Goal: Information Seeking & Learning: Learn about a topic

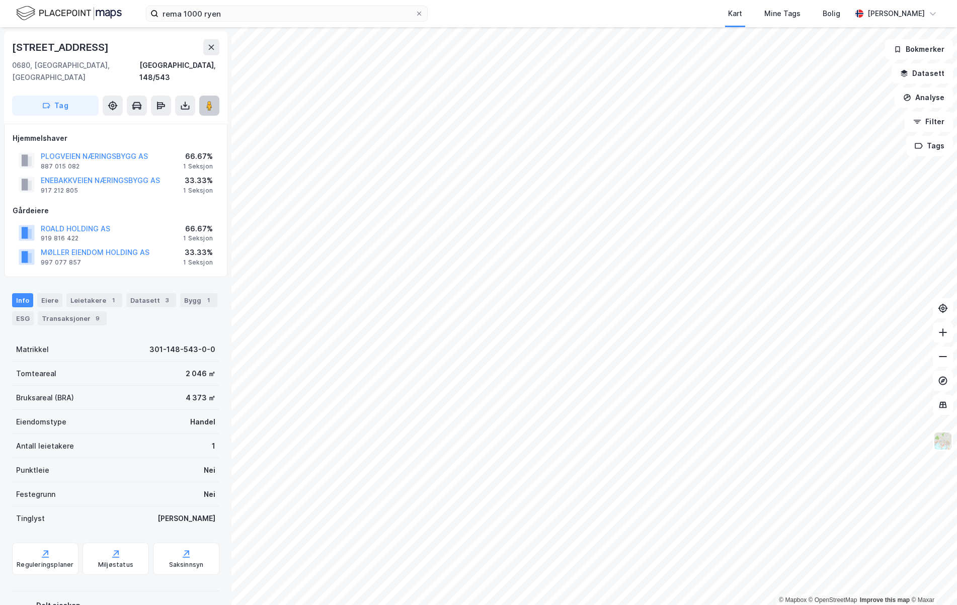
click at [206, 101] on icon at bounding box center [209, 106] width 10 height 10
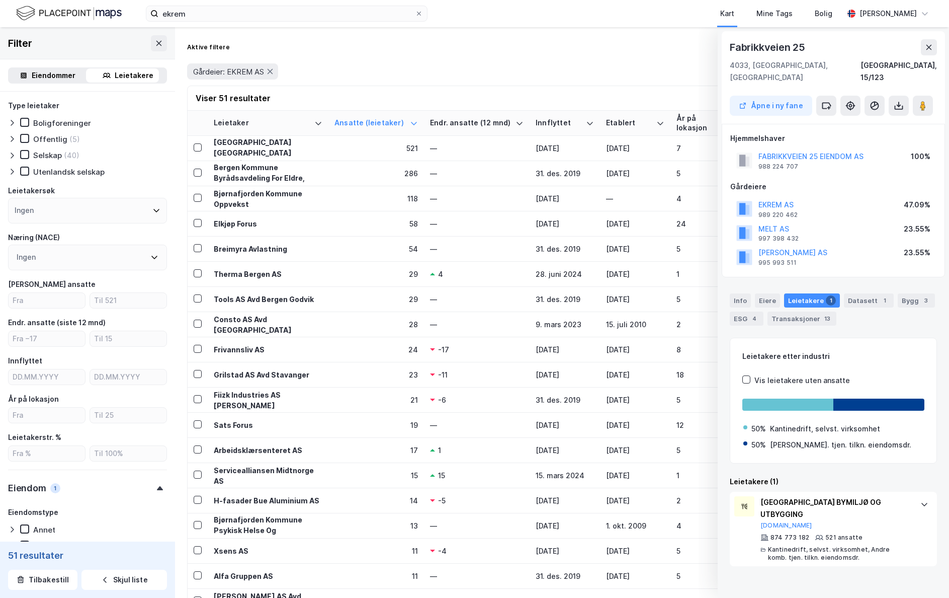
scroll to position [0, 142]
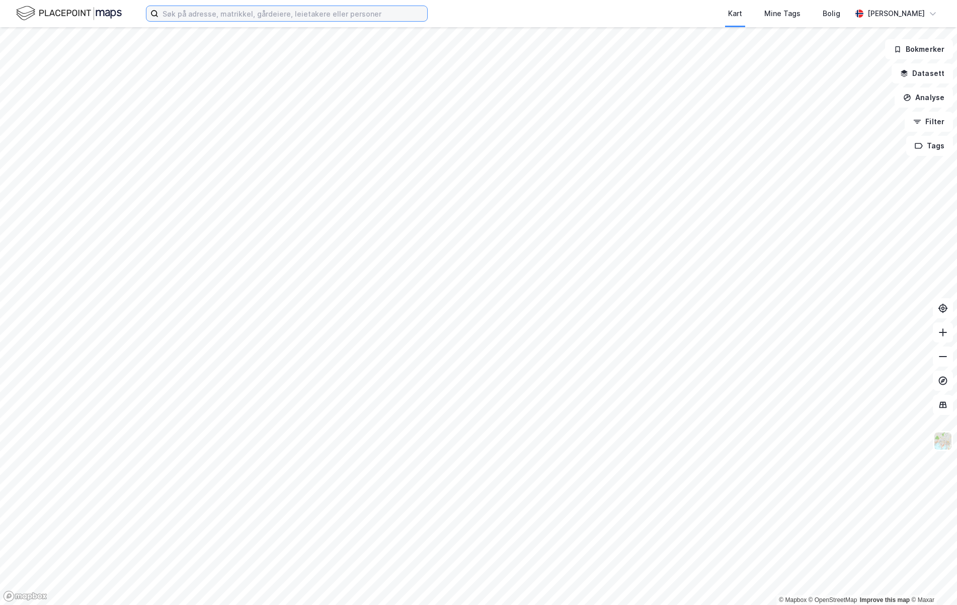
click at [260, 13] on input at bounding box center [292, 13] width 269 height 15
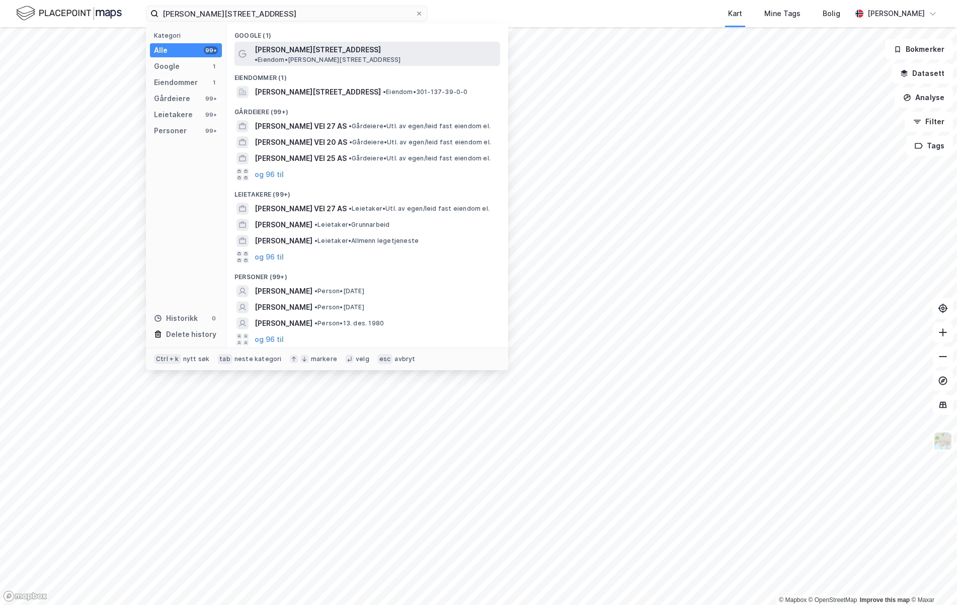
click at [312, 49] on span "[PERSON_NAME][STREET_ADDRESS]" at bounding box center [318, 50] width 126 height 12
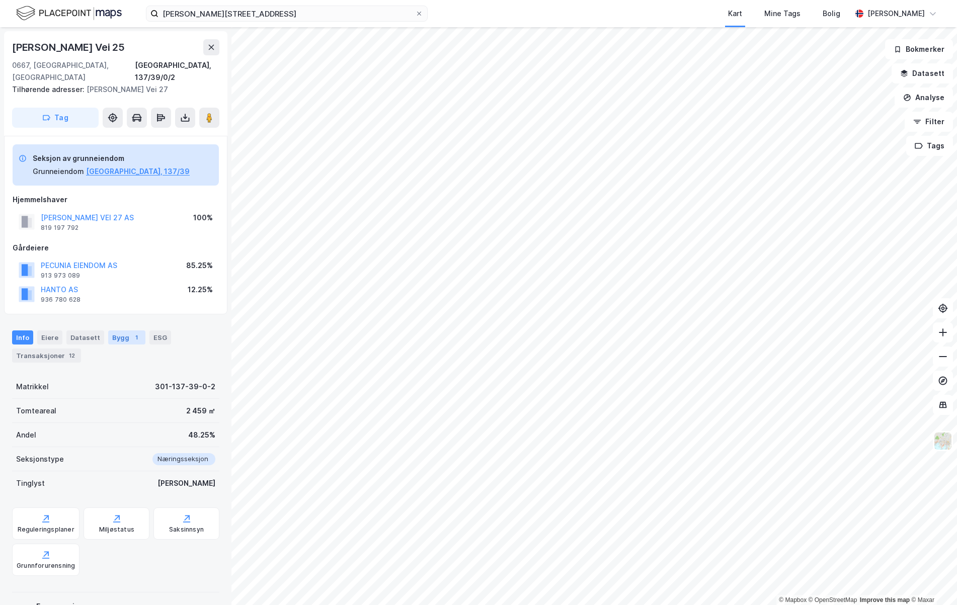
click at [109, 331] on div "Bygg 1" at bounding box center [126, 338] width 37 height 14
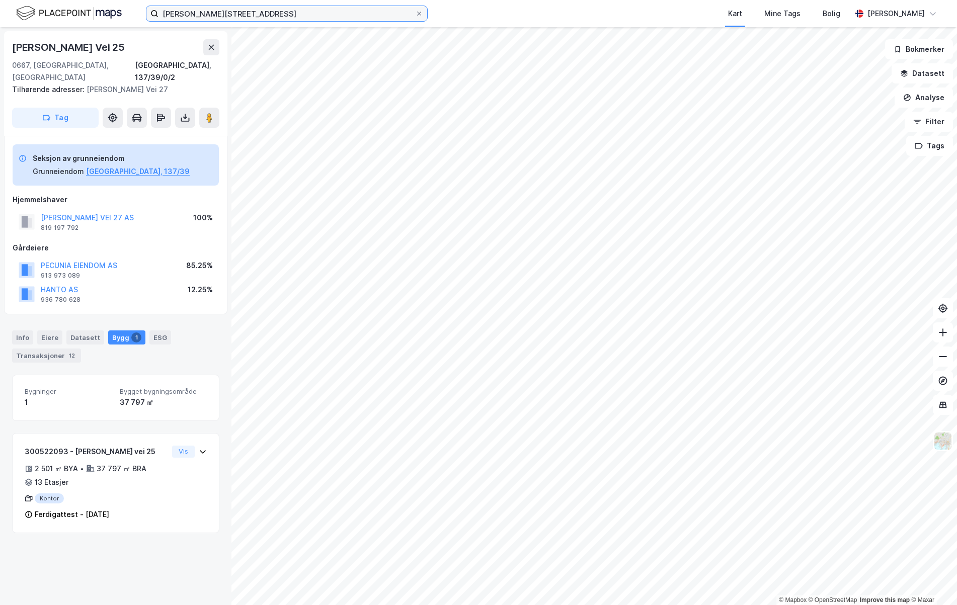
click at [268, 19] on input "nils hansens vei 27" at bounding box center [286, 13] width 257 height 15
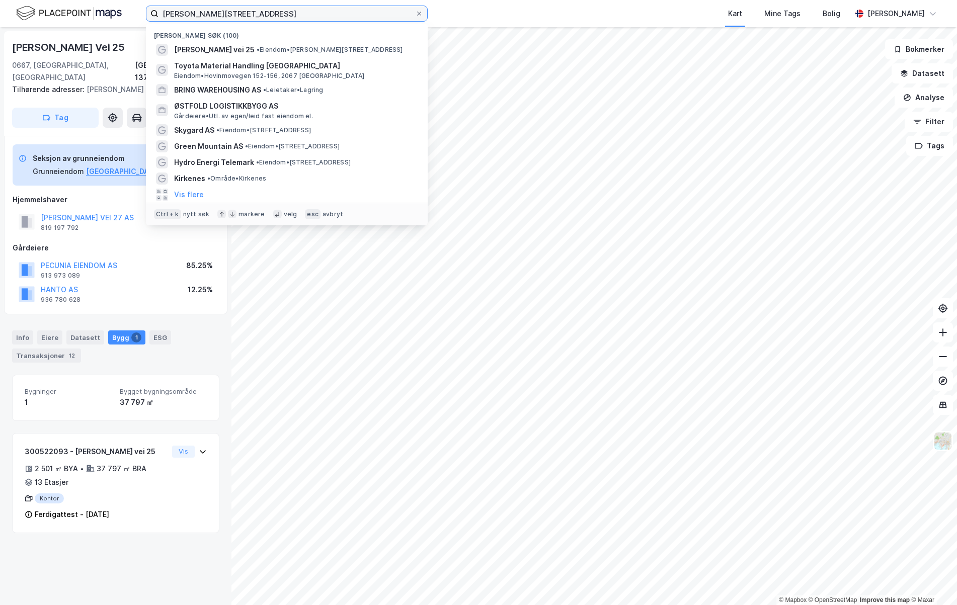
click at [268, 19] on input "nils hansens vei 27" at bounding box center [286, 13] width 257 height 15
paste input "Østfold Logistikkbygg AS"
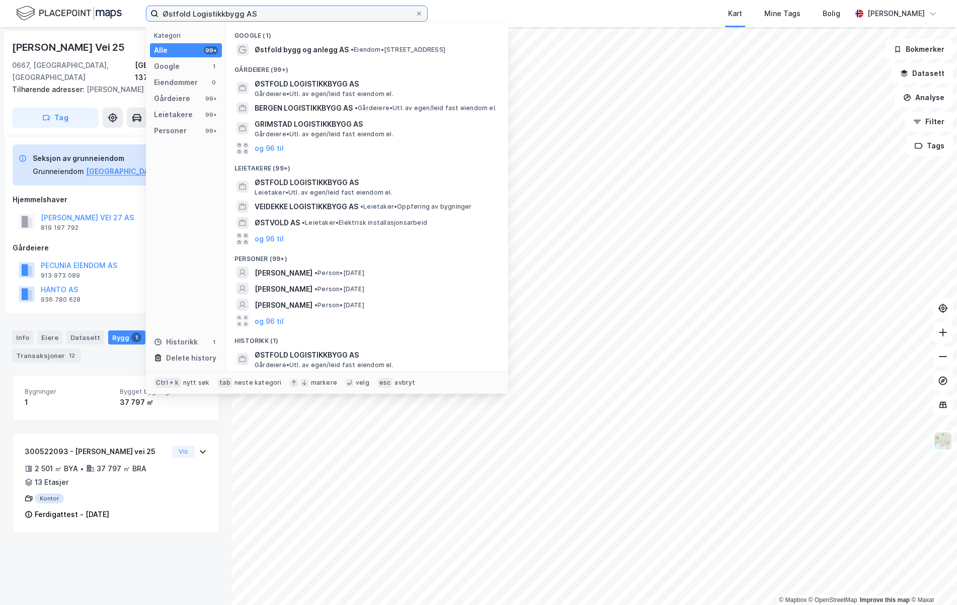
type input "Østfold Logistikkbygg AS"
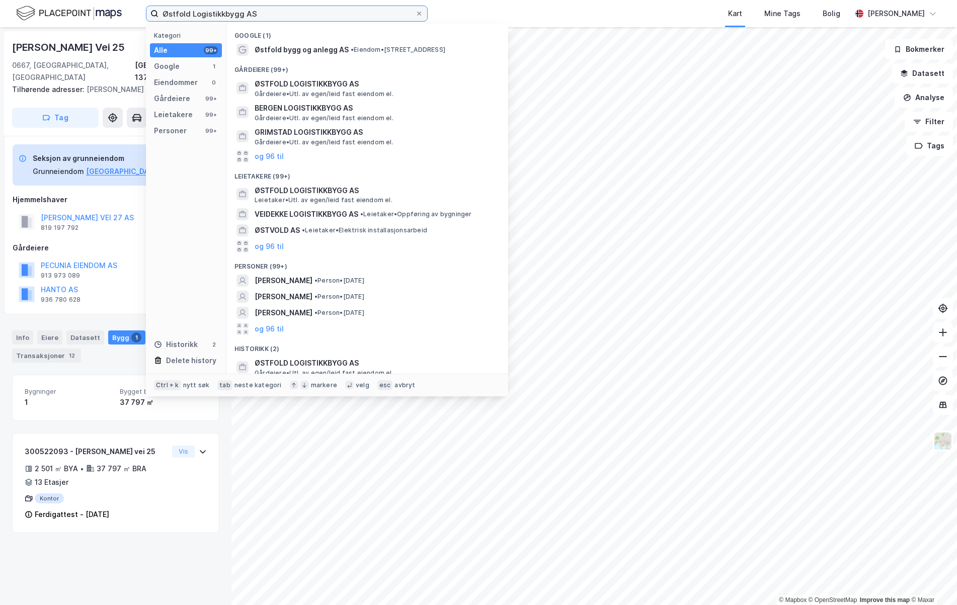
click at [243, 13] on input "Østfold Logistikkbygg AS" at bounding box center [286, 13] width 257 height 15
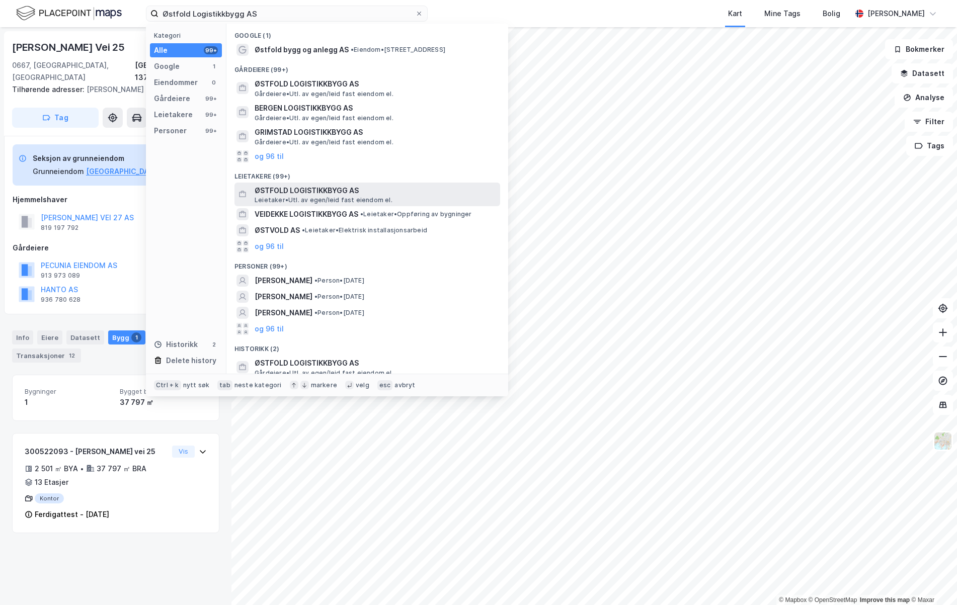
click at [282, 193] on span "ØSTFOLD LOGISTIKKBYGG AS" at bounding box center [376, 191] width 242 height 12
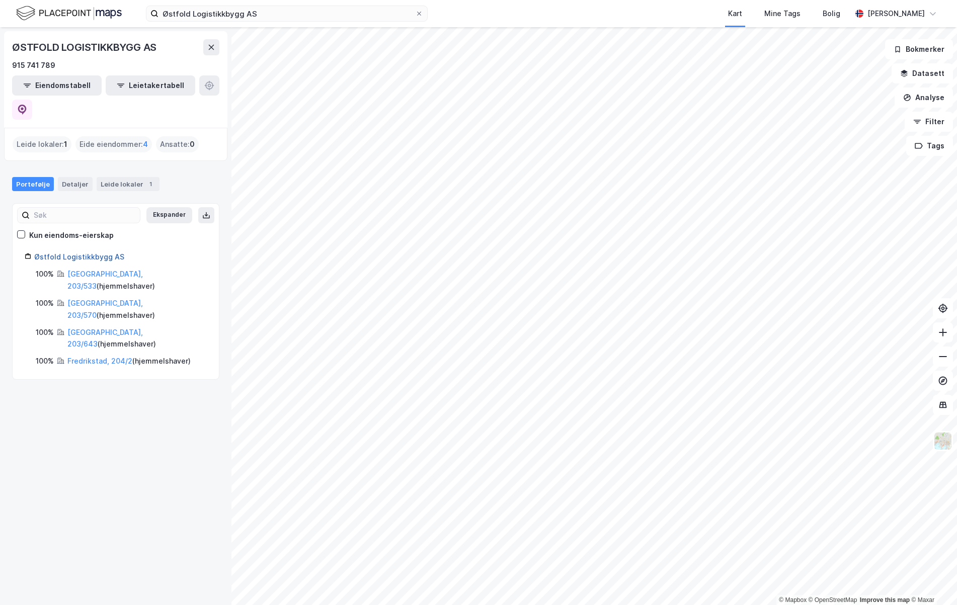
click at [84, 253] on link "Østfold Logistikkbygg AS" at bounding box center [79, 257] width 90 height 9
click at [85, 270] on link "Fredrikstad, 203/533" at bounding box center [104, 280] width 75 height 21
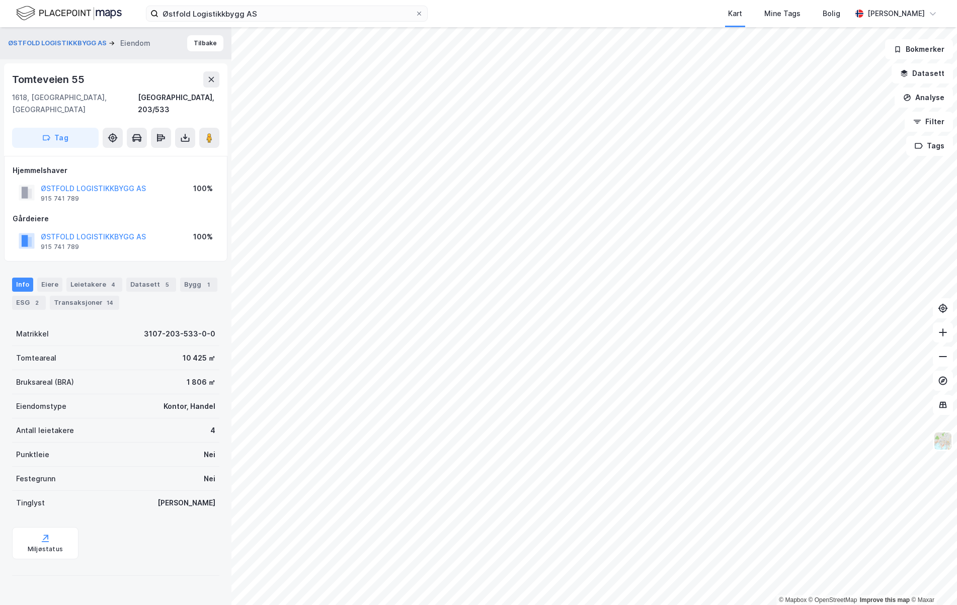
drag, startPoint x: 95, startPoint y: 94, endPoint x: 7, endPoint y: 93, distance: 87.6
click at [95, 94] on div "1618, Fredrikstad, Østfold" at bounding box center [75, 104] width 126 height 24
click at [152, 284] on div "Info Eiere Leietakere 4 Datasett 5 Bygg 1 ESG 2 Transaksjoner 14" at bounding box center [115, 294] width 207 height 32
click at [0, 0] on button "ØSTFOLD LOGISTIKKBYGG AS" at bounding box center [0, 0] width 0 height 0
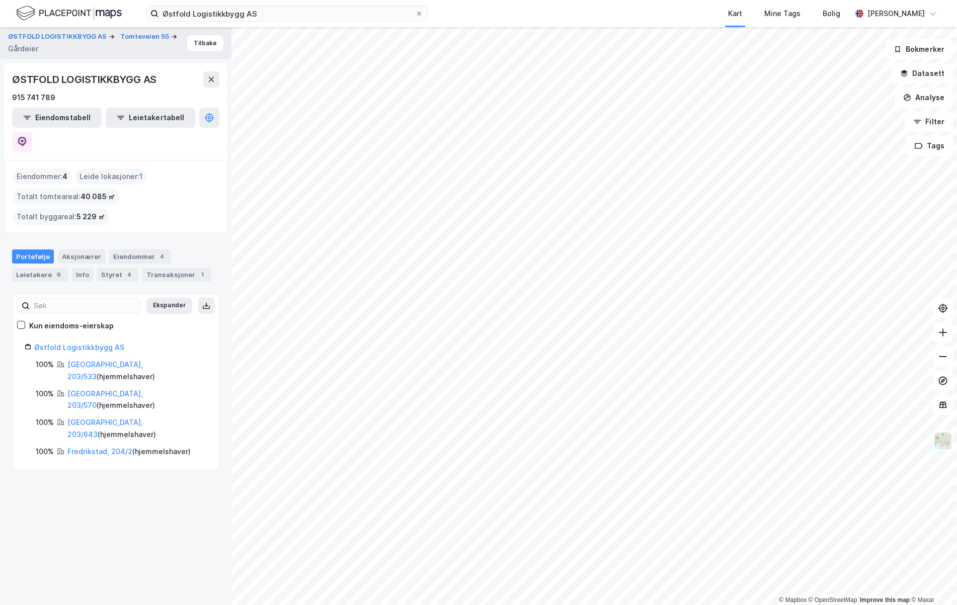
click at [108, 438] on div "ØSTFOLD LOGISTIKKBYGG AS Tomteveien 55 Gårdeier Tilbake ØSTFOLD LOGISTIKKBYGG A…" at bounding box center [115, 316] width 231 height 578
click at [32, 132] on button at bounding box center [22, 142] width 20 height 20
click at [103, 343] on link "Østfold Logistikkbygg AS" at bounding box center [79, 347] width 90 height 9
click at [27, 137] on icon at bounding box center [22, 142] width 10 height 10
click at [945, 442] on img at bounding box center [942, 441] width 19 height 19
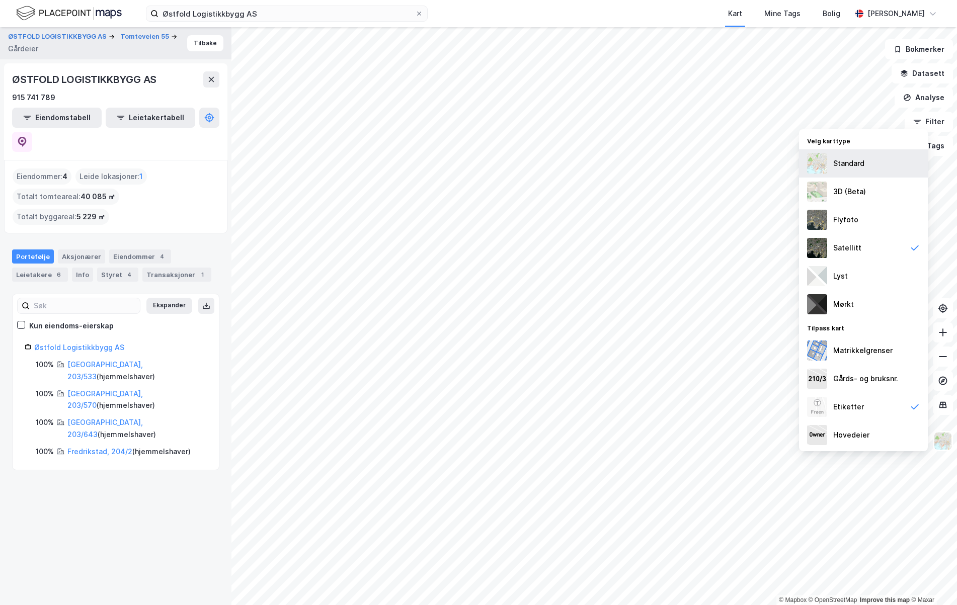
click at [862, 172] on div "Standard" at bounding box center [863, 163] width 129 height 28
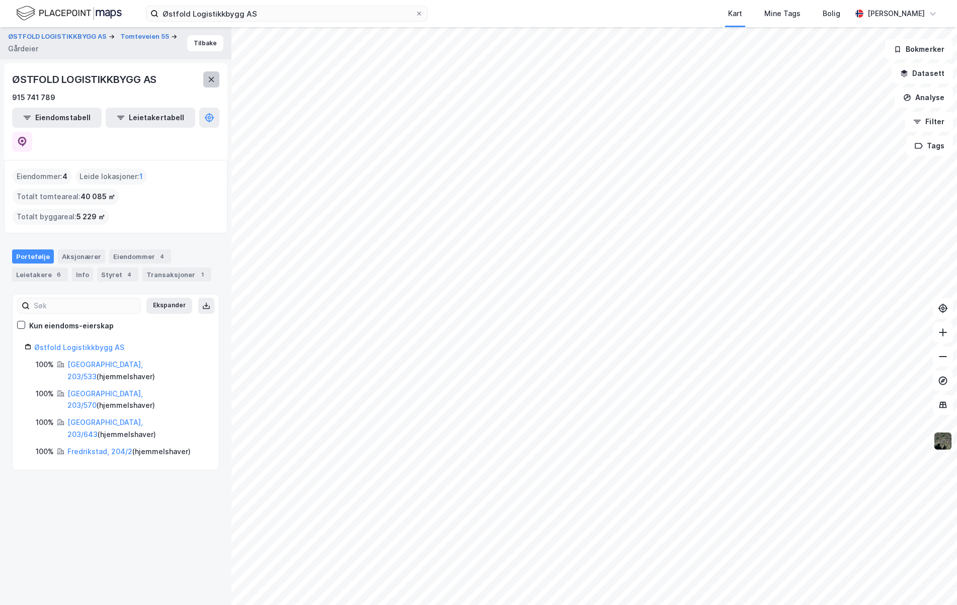
click at [211, 81] on icon at bounding box center [211, 79] width 8 height 8
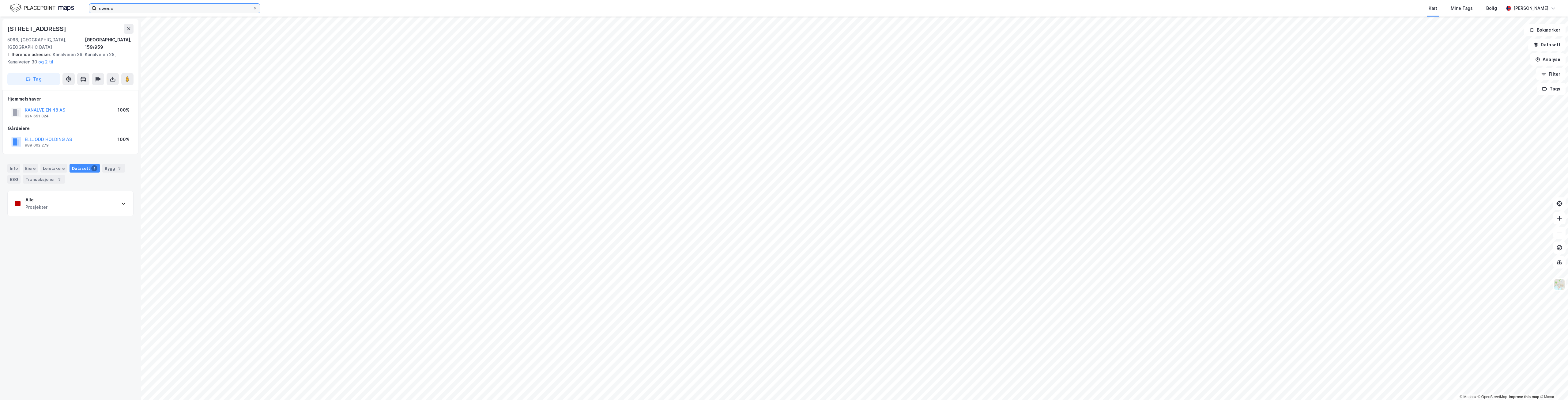
click at [223, 12] on input "sweco" at bounding box center [174, 8] width 156 height 9
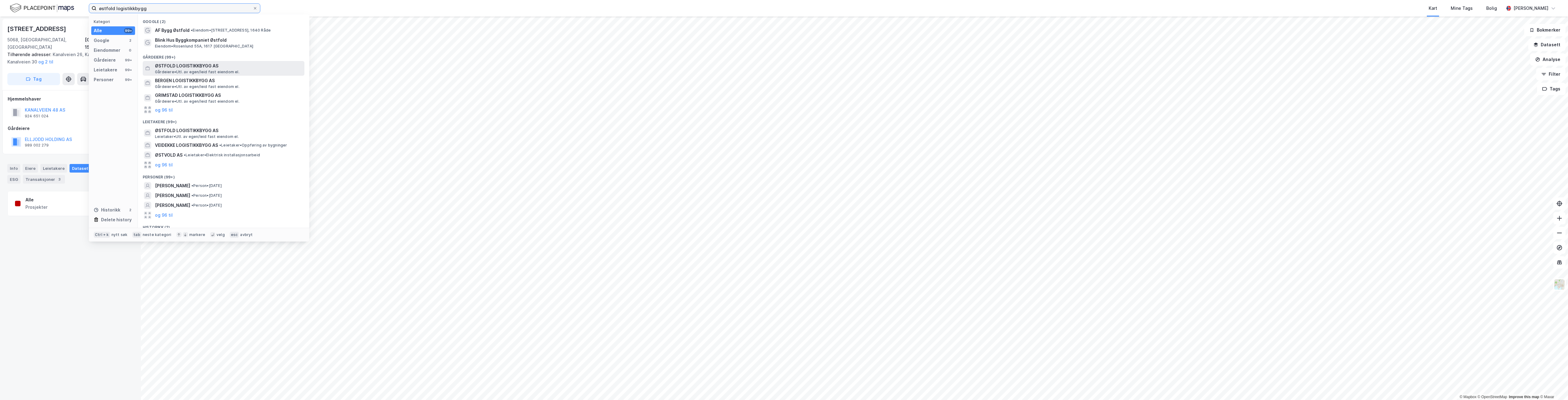
type input "østfold logistikkbygg"
click at [195, 66] on span "ØSTFOLD LOGISTIKKBYGG AS" at bounding box center [229, 66] width 147 height 7
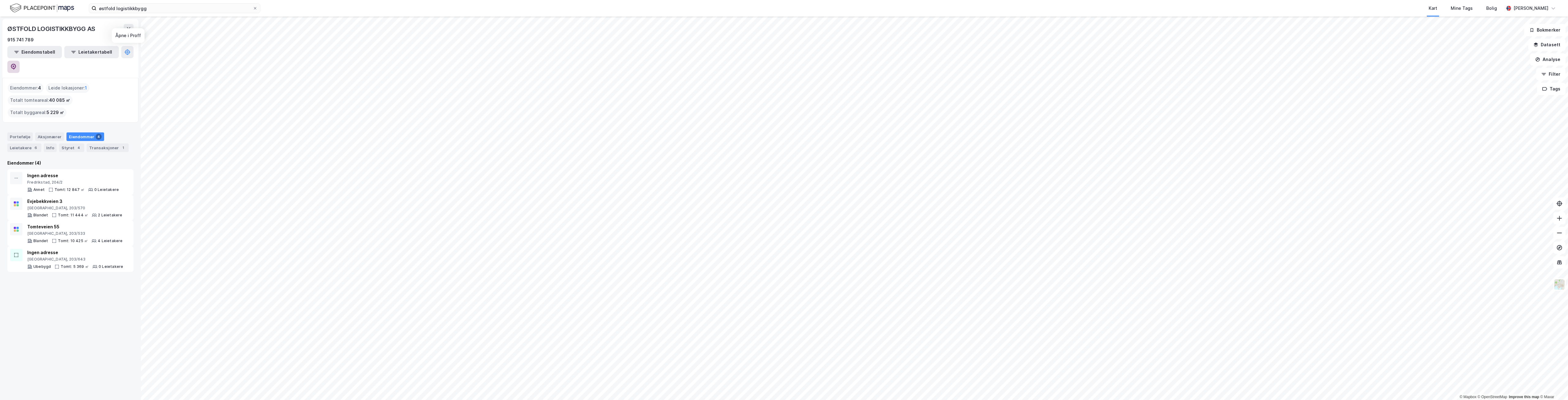
click at [19, 61] on button at bounding box center [13, 67] width 12 height 12
click at [37, 144] on div "6" at bounding box center [36, 147] width 6 height 6
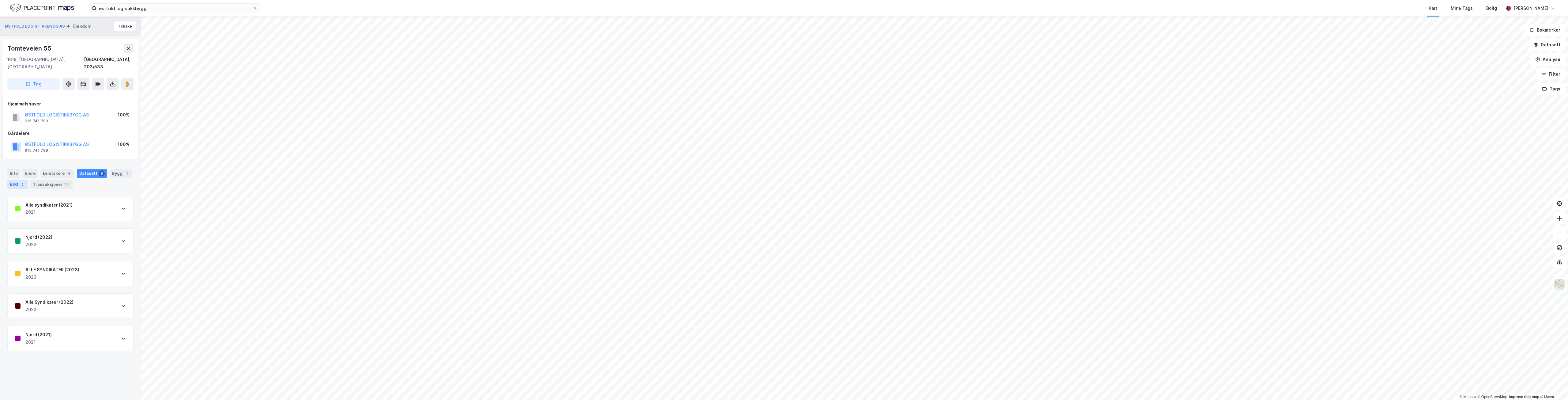
click at [14, 180] on div "ESG 2" at bounding box center [18, 184] width 21 height 9
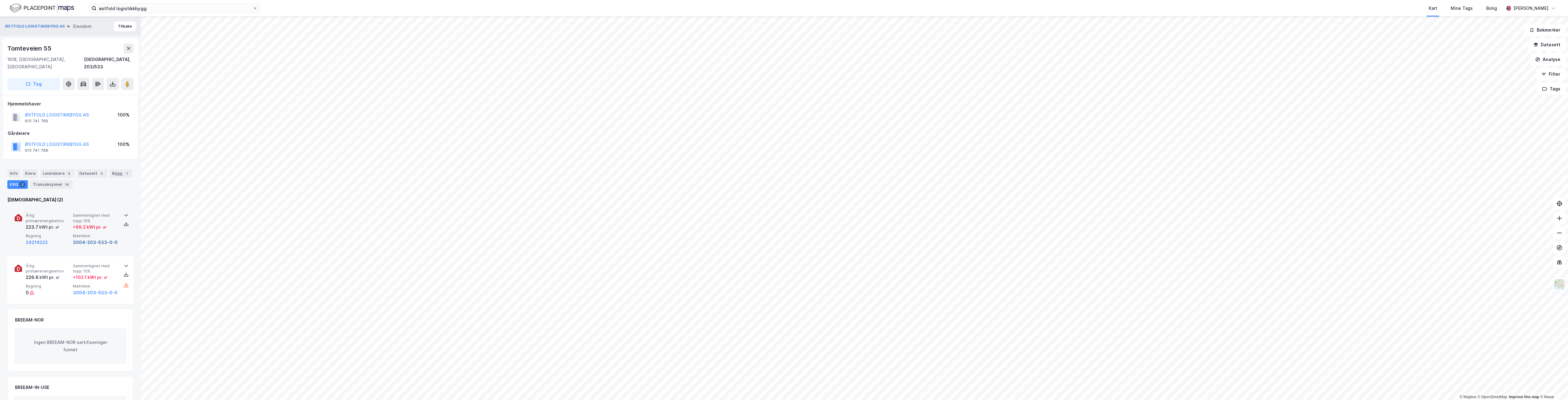
click at [80, 239] on button "3004-203-533-0-0" at bounding box center [95, 242] width 44 height 7
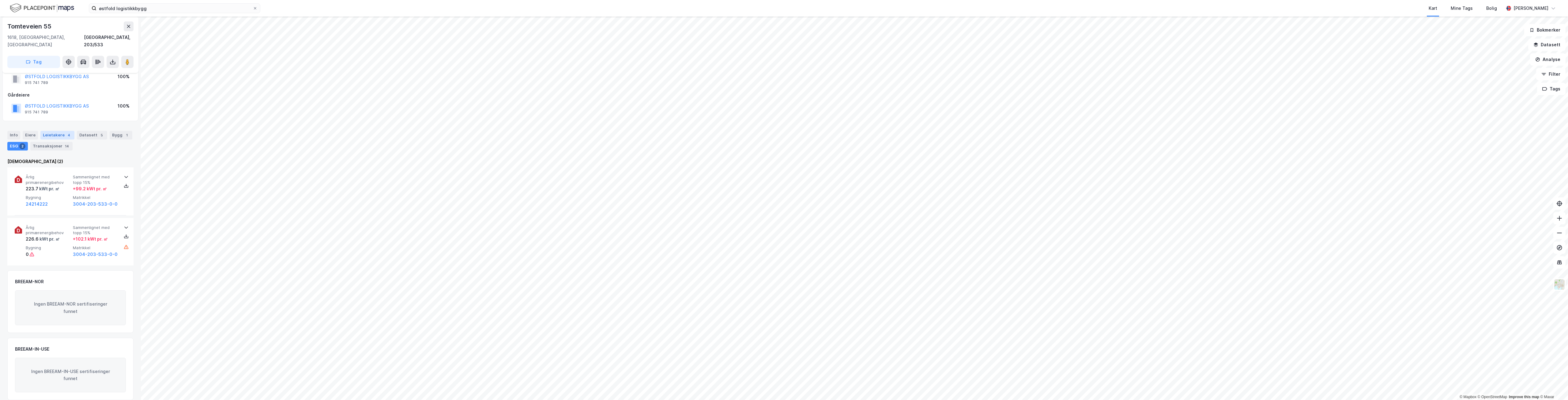
click at [58, 131] on div "Leietakere 4" at bounding box center [57, 135] width 34 height 9
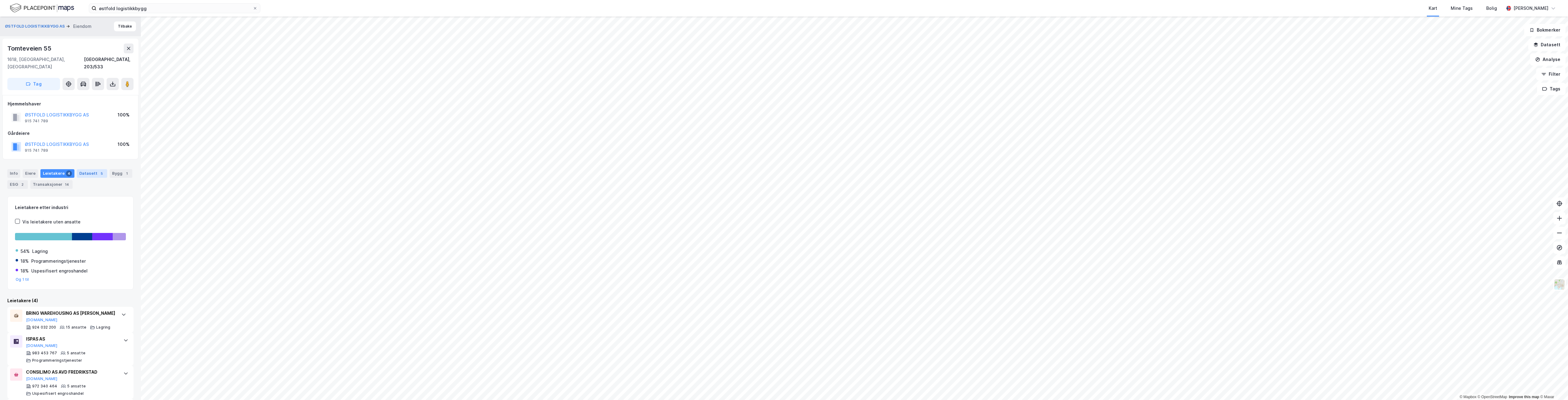
click at [93, 169] on div "Datasett 5" at bounding box center [92, 174] width 30 height 9
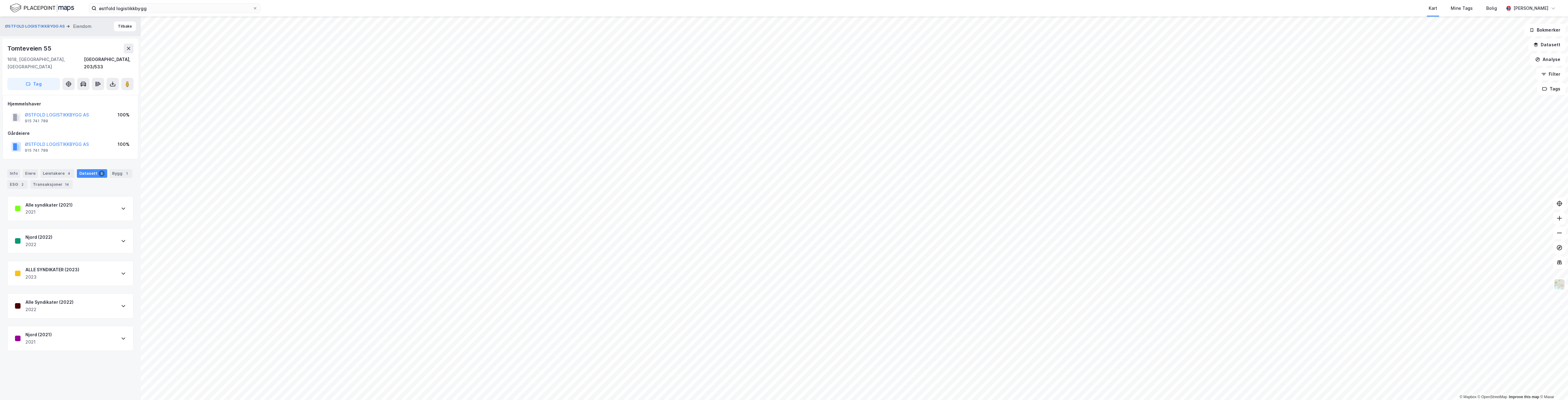
click at [69, 273] on div "2023" at bounding box center [52, 277] width 54 height 7
click at [69, 273] on div "2023" at bounding box center [52, 277] width 54 height 7
click at [113, 169] on div "Bygg 1" at bounding box center [121, 174] width 23 height 9
click at [67, 170] on div "4" at bounding box center [69, 174] width 6 height 6
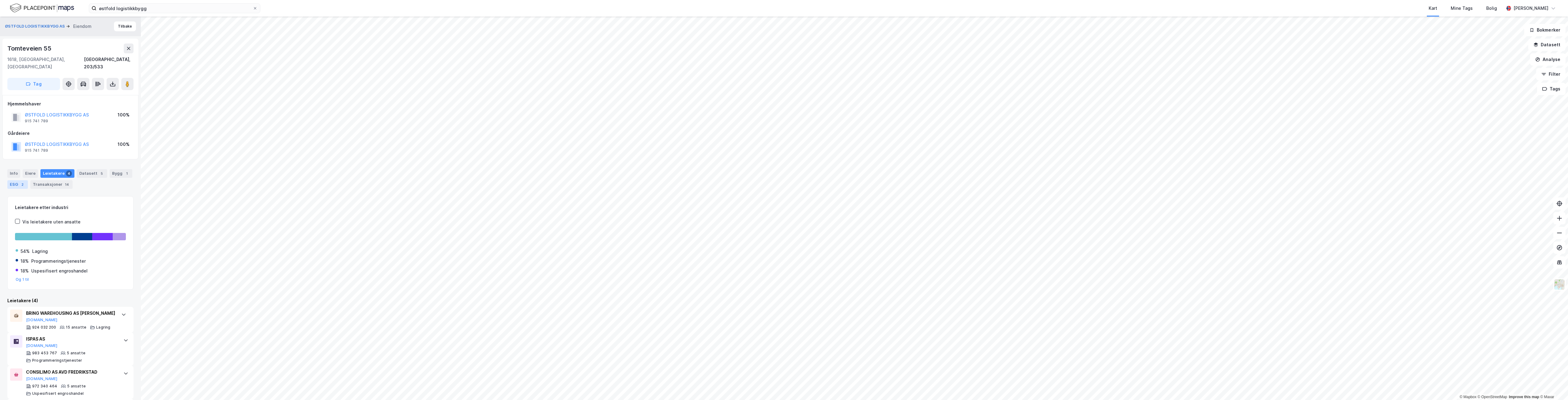
click at [12, 180] on div "ESG 2" at bounding box center [18, 184] width 21 height 9
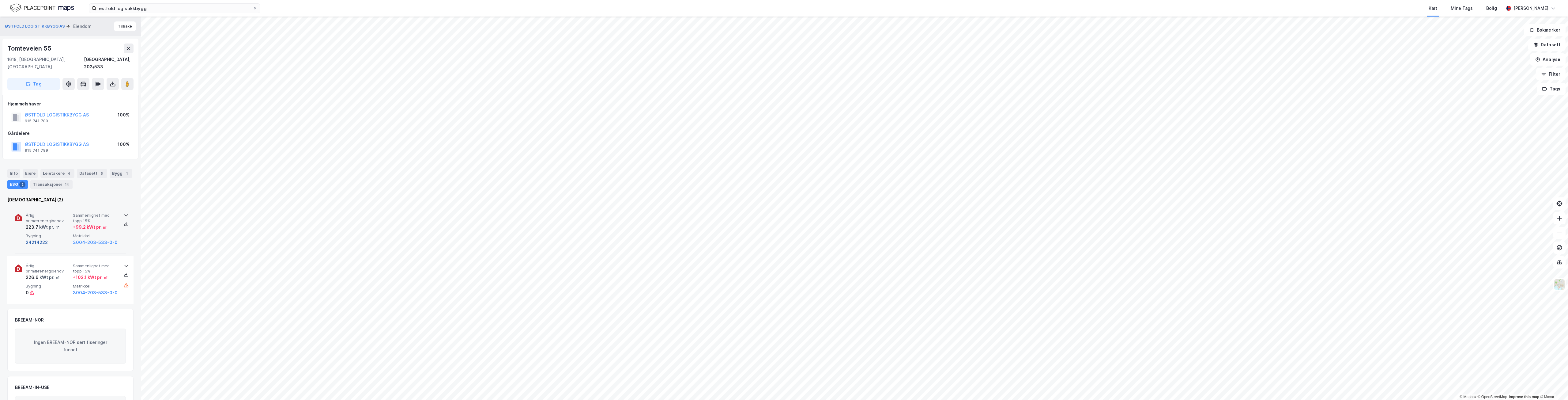
click at [29, 239] on button "24214222" at bounding box center [37, 242] width 22 height 7
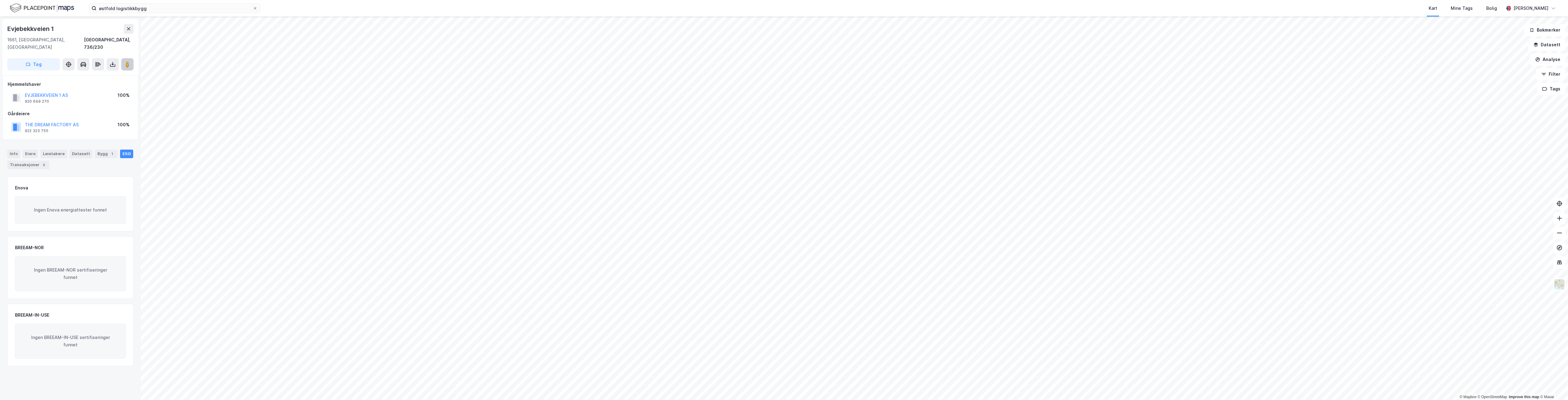
click at [124, 58] on button at bounding box center [127, 65] width 12 height 12
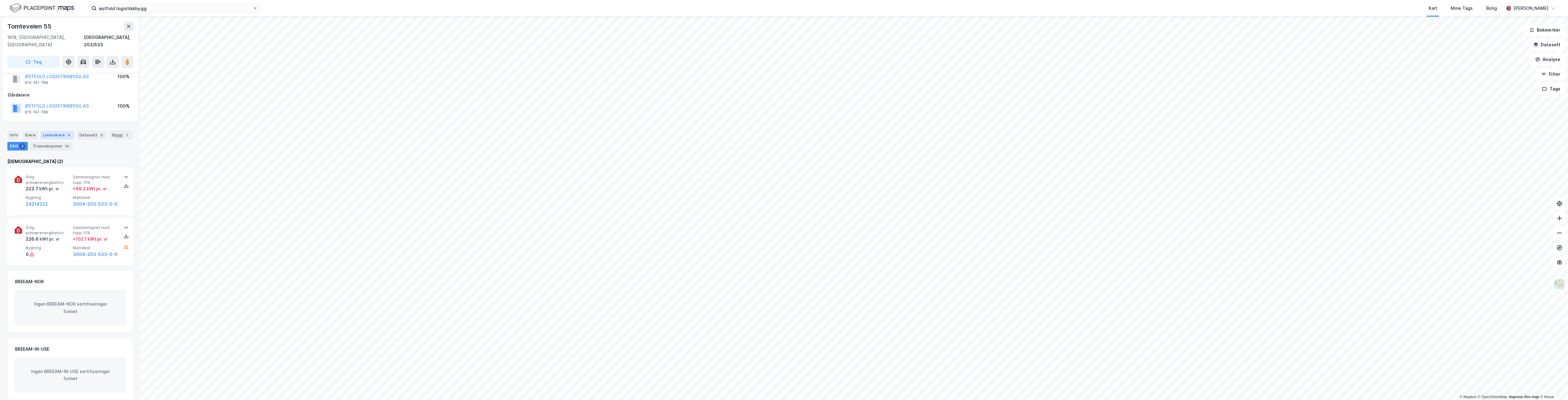
click at [43, 131] on div "Leietakere 4" at bounding box center [57, 135] width 34 height 9
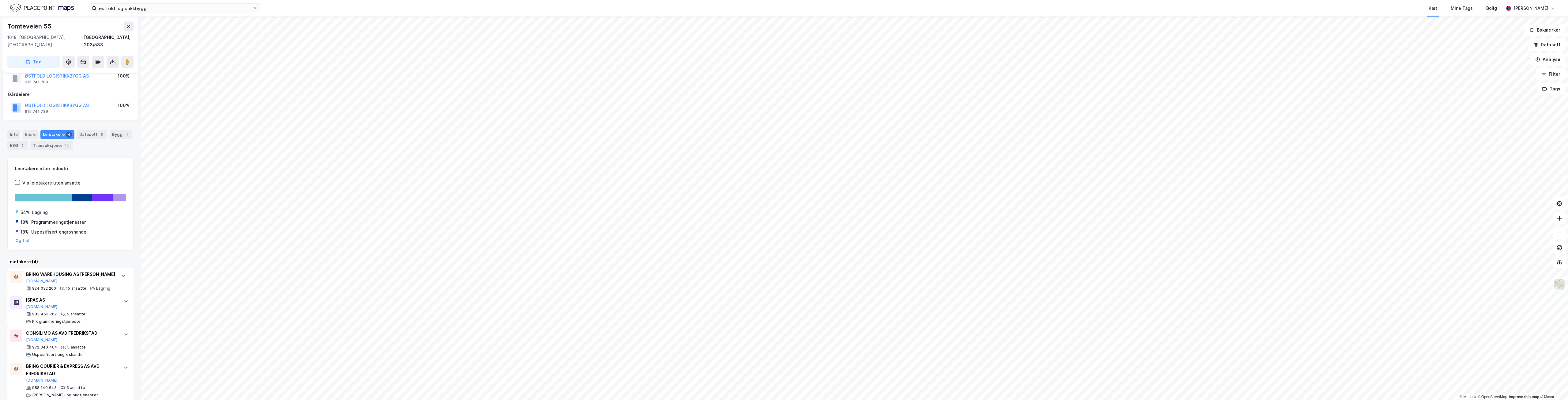
scroll to position [39, 0]
click at [82, 311] on div "5 ansatte" at bounding box center [76, 314] width 19 height 5
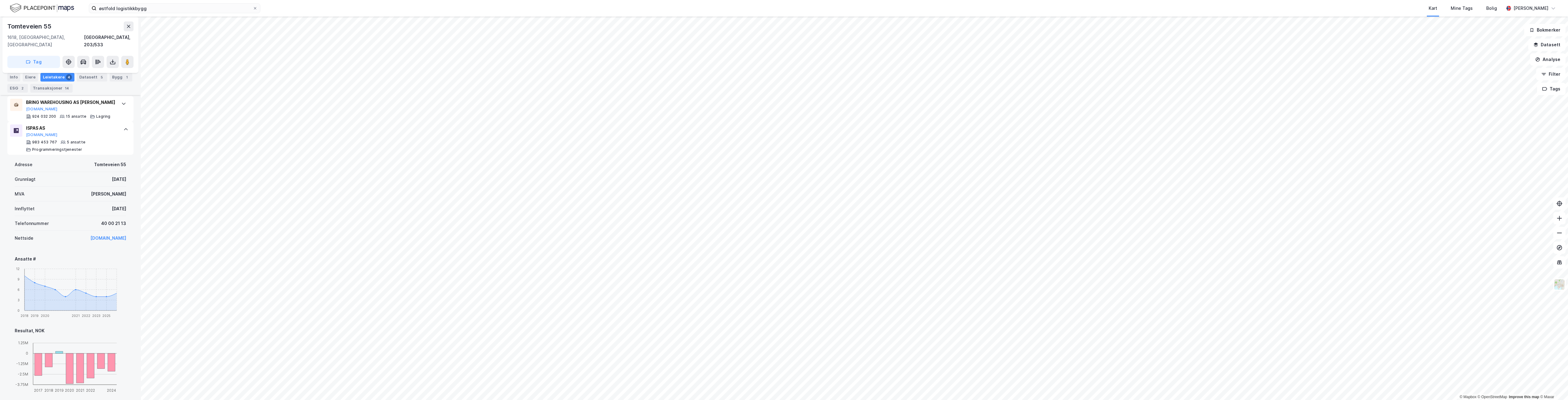
scroll to position [192, 0]
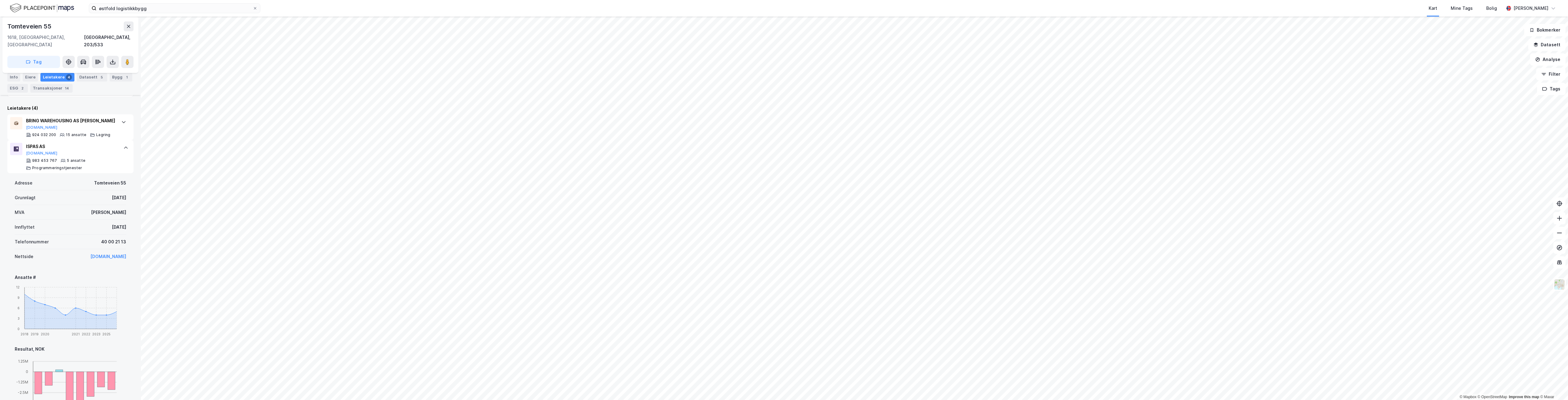
click at [108, 254] on link "www.ispas.no" at bounding box center [108, 256] width 36 height 5
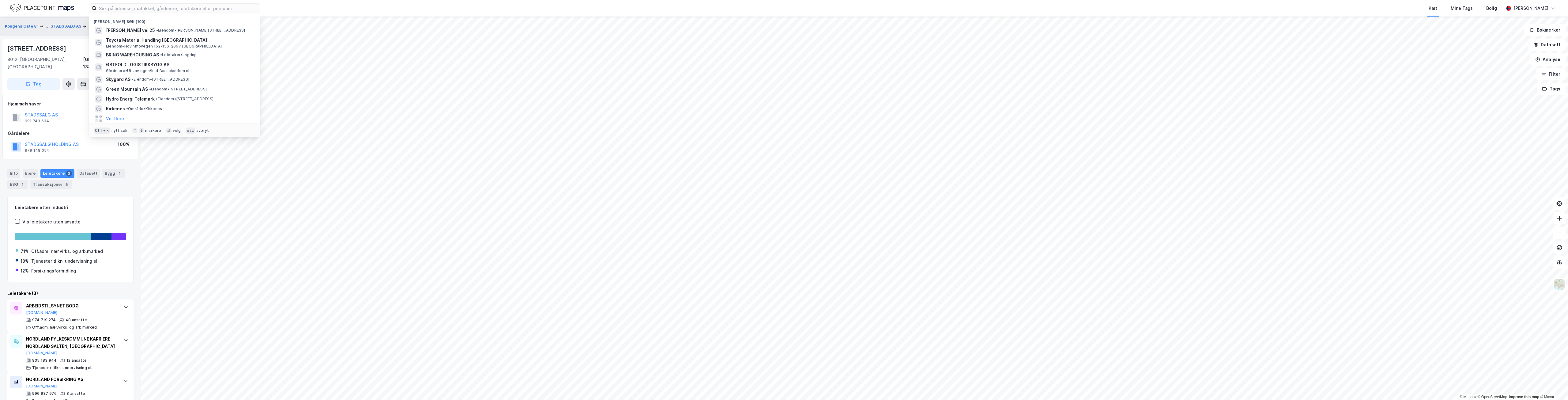
scroll to position [6, 0]
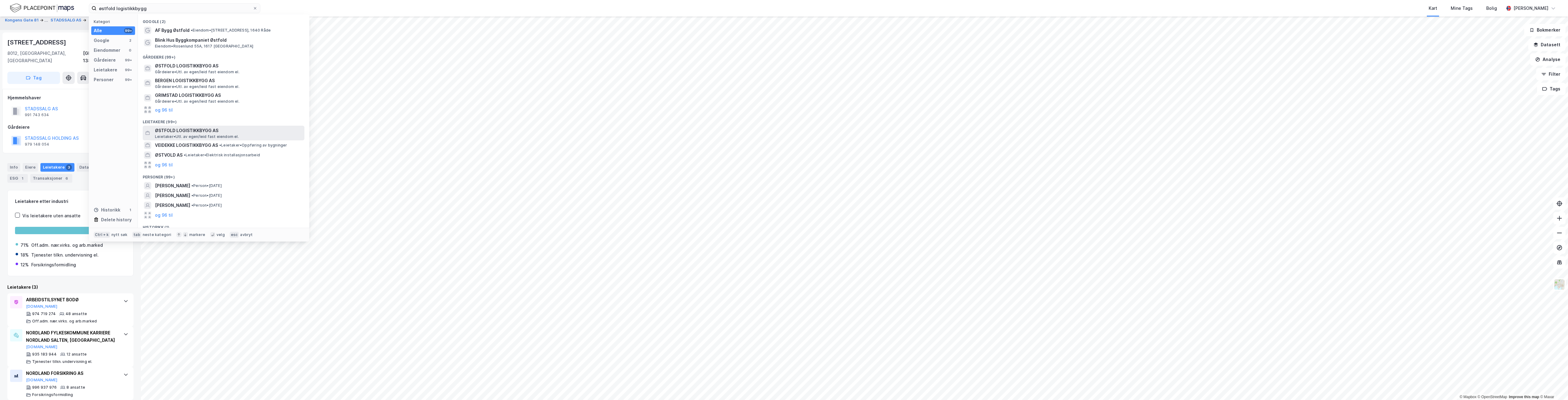
type input "østfold logistikkbygg"
click at [172, 130] on span "ØSTFOLD LOGISTIKKBYGG AS" at bounding box center [229, 130] width 147 height 7
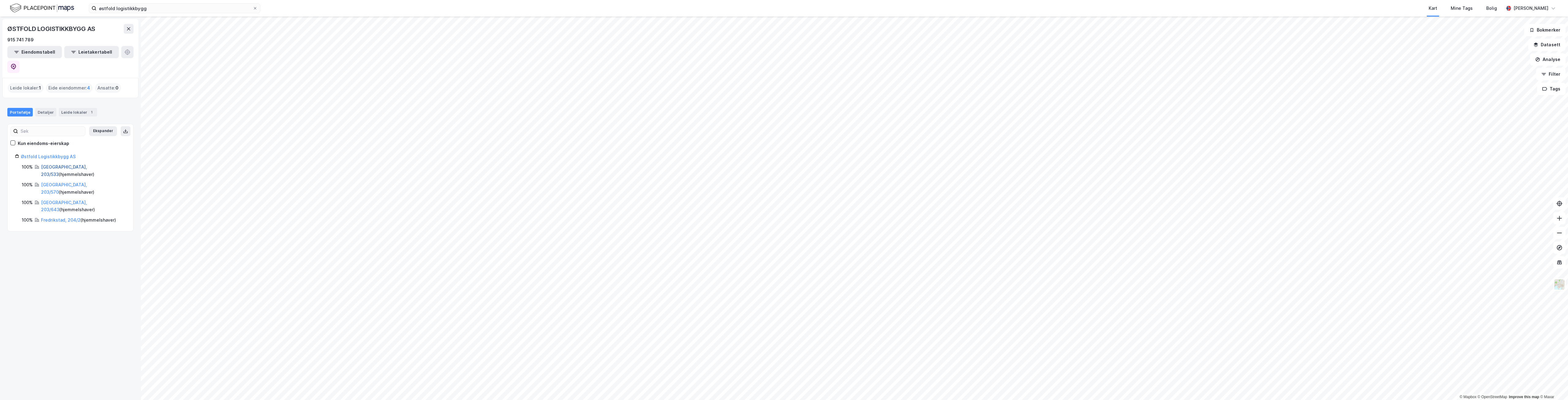
click at [63, 164] on link "Fredrikstad, 203/533" at bounding box center [63, 170] width 46 height 13
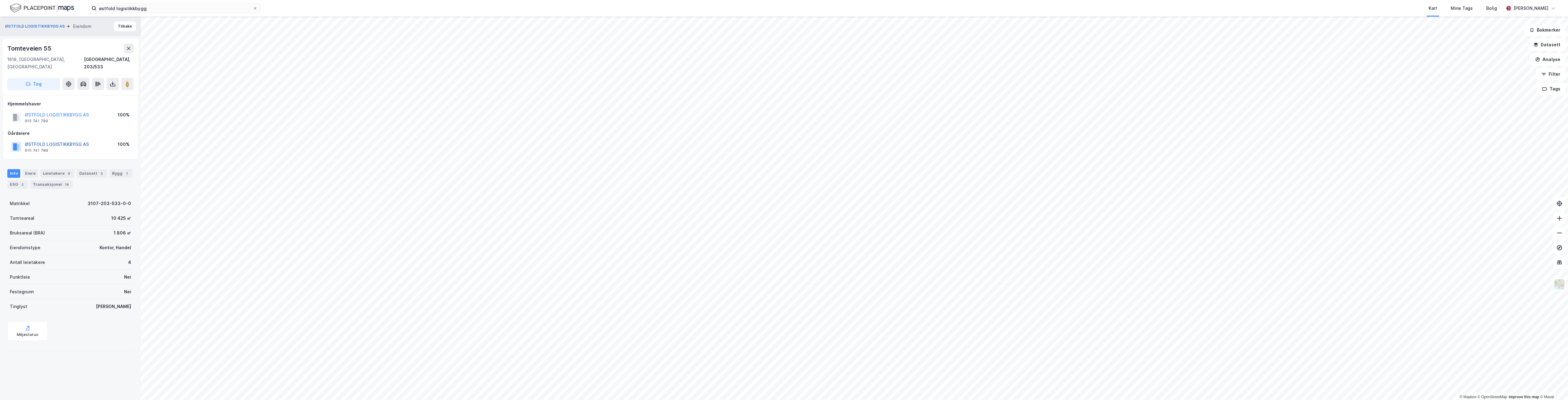
click at [0, 0] on button "ØSTFOLD LOGISTIKKBYGG AS" at bounding box center [0, 0] width 0 height 0
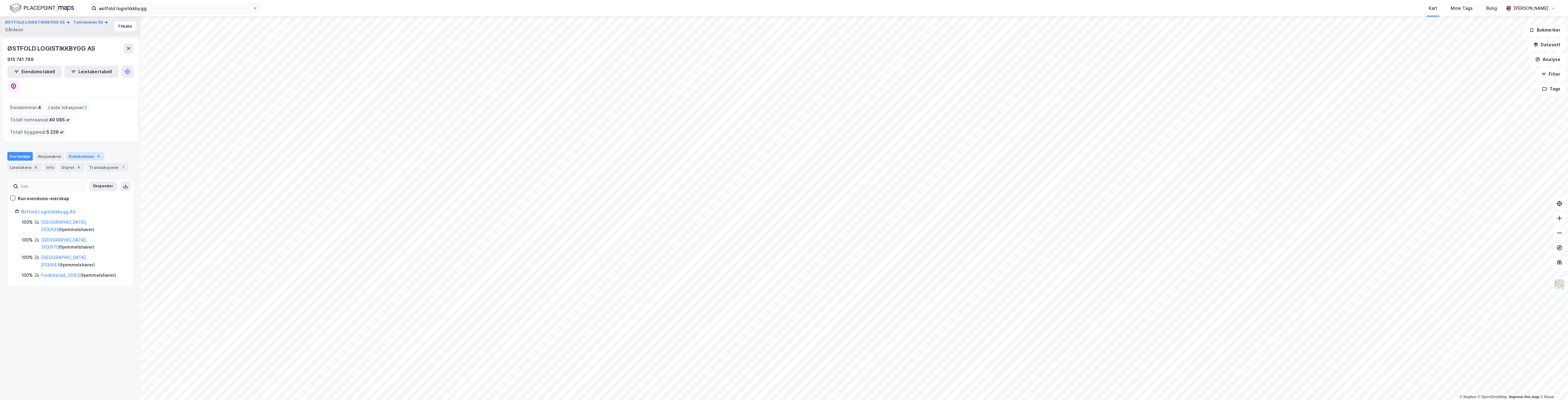
click at [77, 152] on div "Eiendommer 4" at bounding box center [85, 156] width 38 height 9
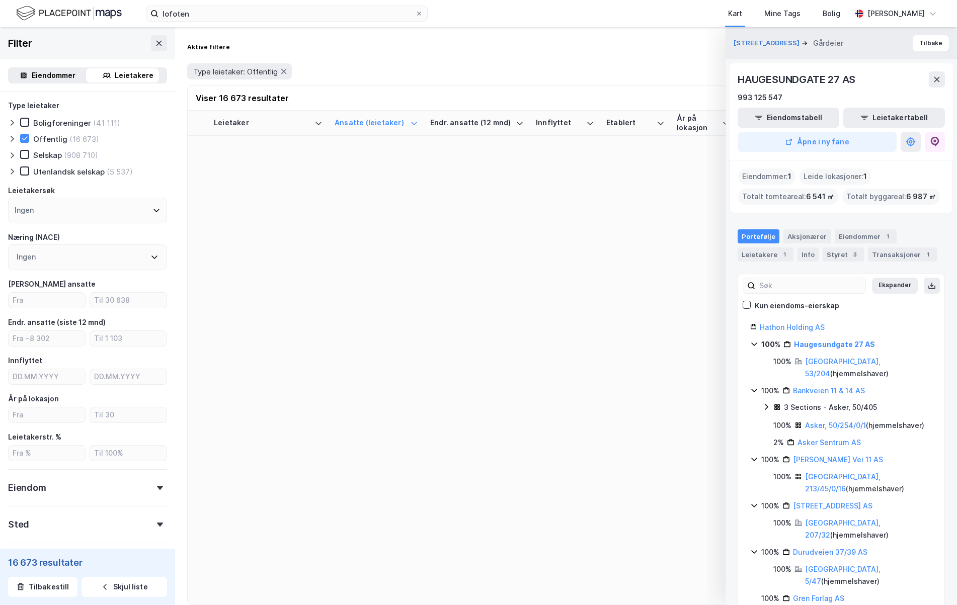
scroll to position [13584, 0]
